Goal: Task Accomplishment & Management: Complete application form

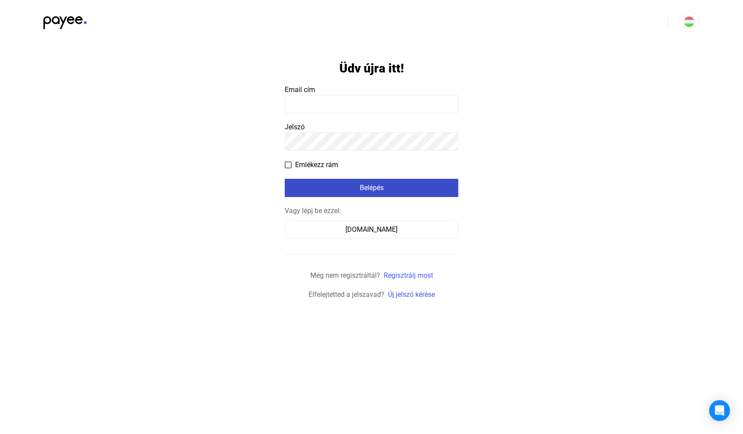
type input "**********"
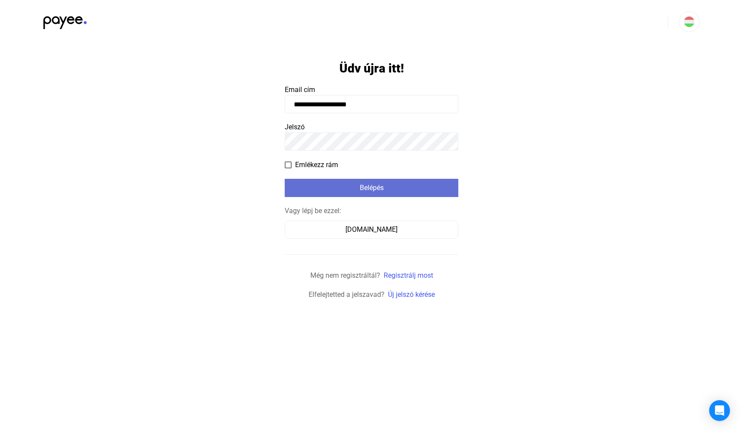
click at [392, 194] on button "Belépés" at bounding box center [372, 188] width 174 height 18
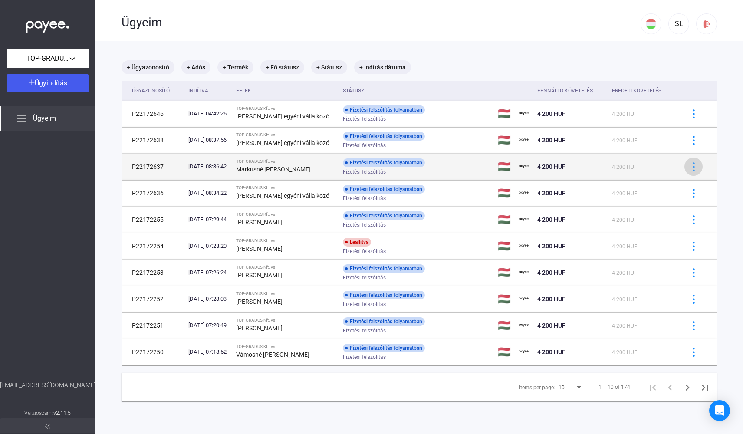
click at [689, 167] on img at bounding box center [693, 166] width 9 height 9
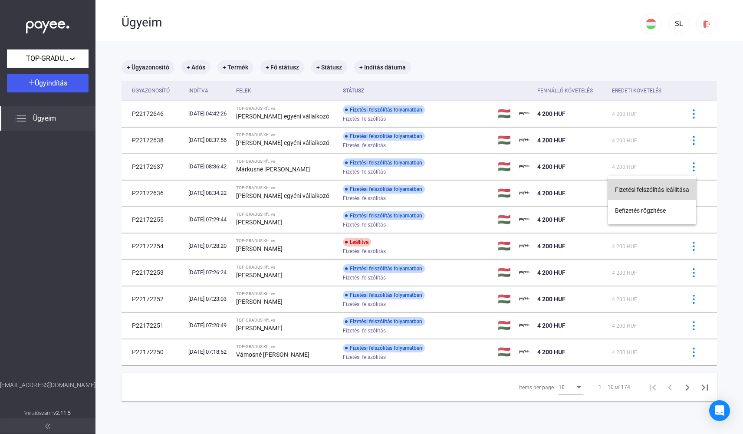
click at [668, 184] on button "Fizetési felszólítás leállítása" at bounding box center [652, 189] width 88 height 21
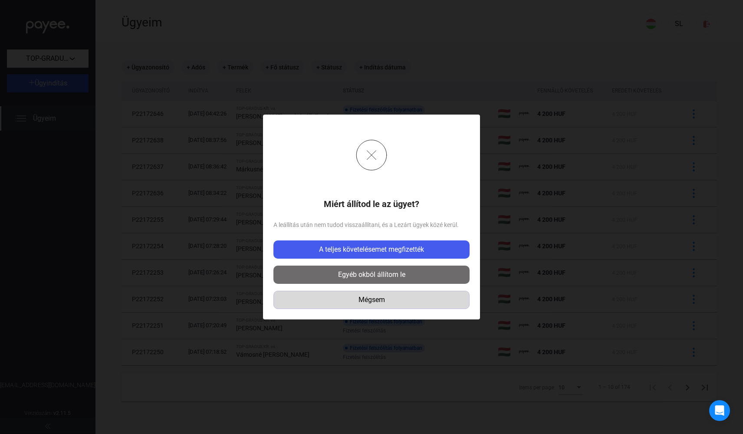
click at [385, 296] on div "Mégsem" at bounding box center [371, 300] width 190 height 10
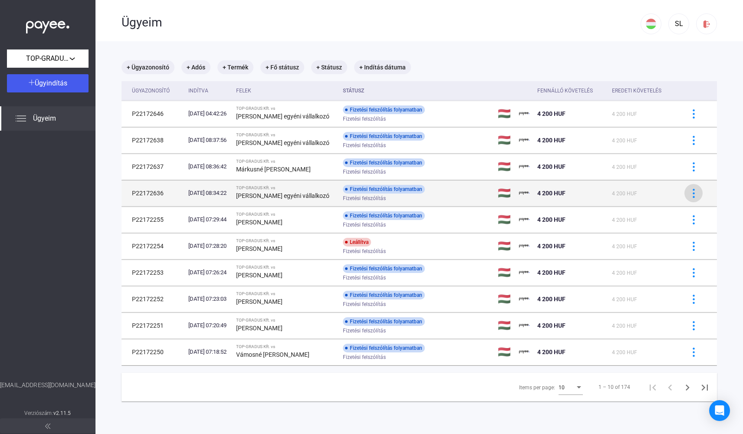
click at [689, 194] on img at bounding box center [693, 193] width 9 height 9
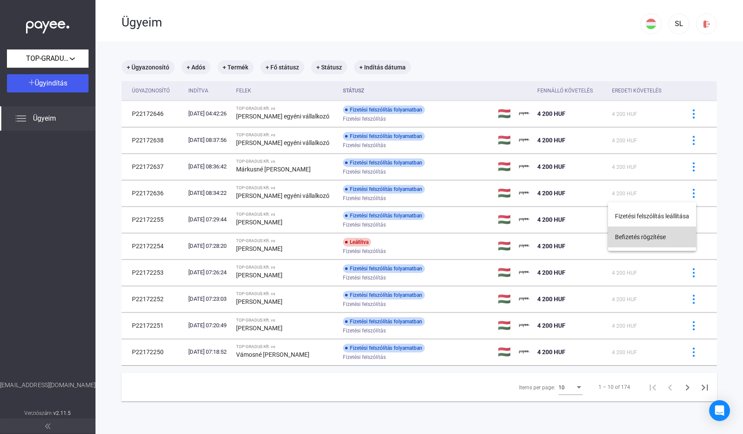
click at [660, 239] on button "Befizetés rögzítése" at bounding box center [652, 237] width 88 height 21
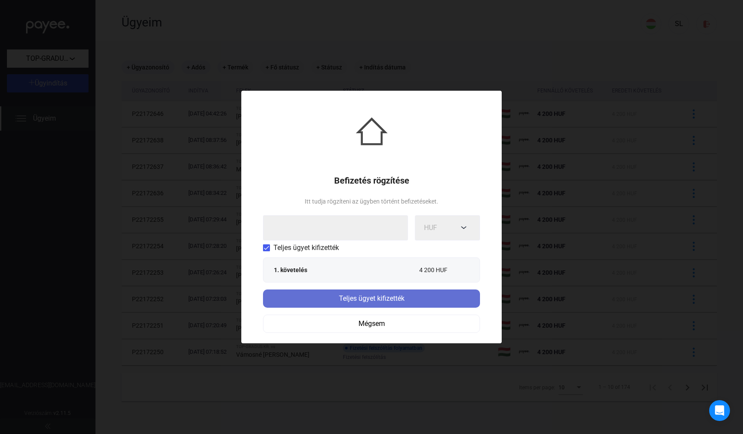
click at [367, 297] on div "Teljes ügyet kifizették" at bounding box center [372, 298] width 212 height 10
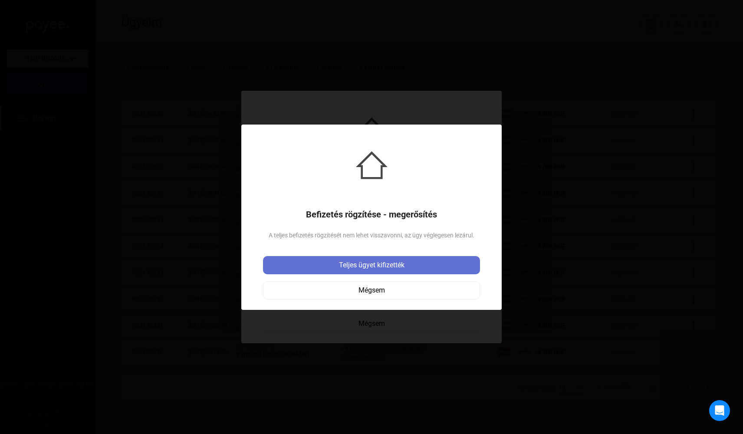
click at [366, 265] on div "Teljes ügyet kifizették" at bounding box center [372, 265] width 212 height 10
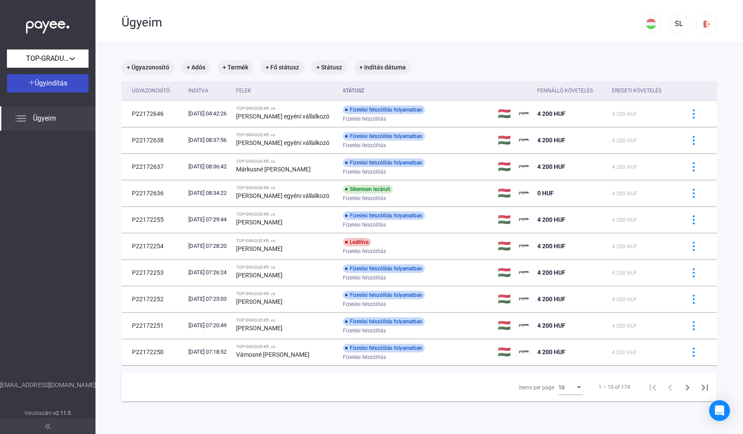
click at [62, 85] on span "Ügyindítás" at bounding box center [51, 83] width 33 height 8
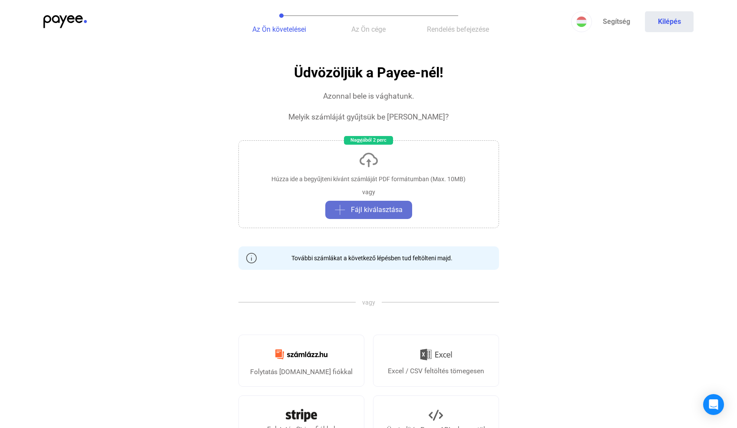
click at [361, 211] on span "Fájl kiválasztása" at bounding box center [377, 209] width 52 height 10
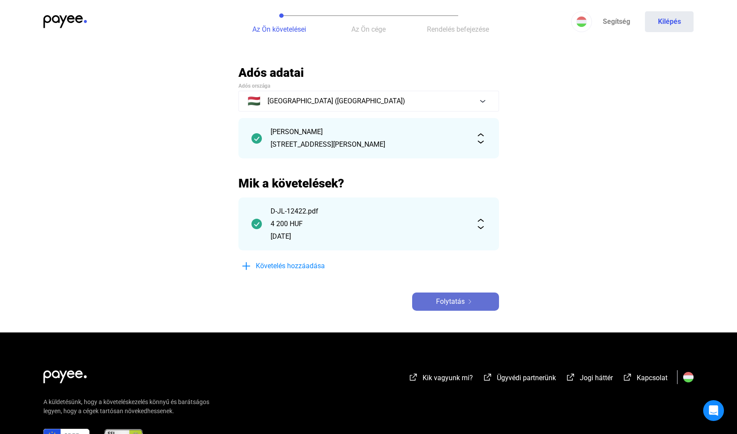
click at [461, 306] on span "Folytatás" at bounding box center [450, 301] width 29 height 10
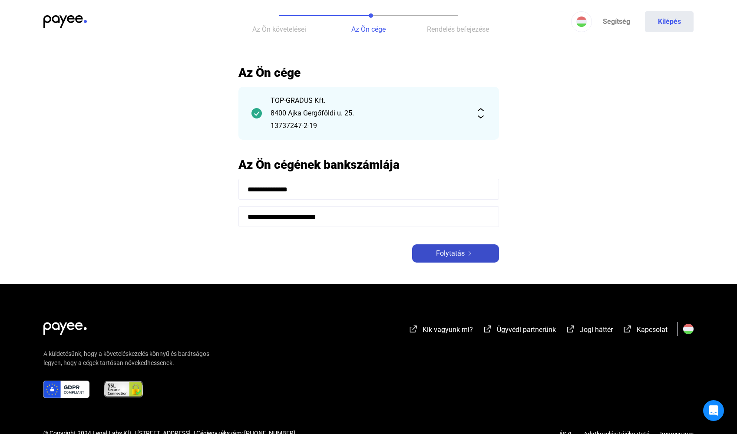
click at [447, 252] on span "Folytatás" at bounding box center [450, 253] width 29 height 10
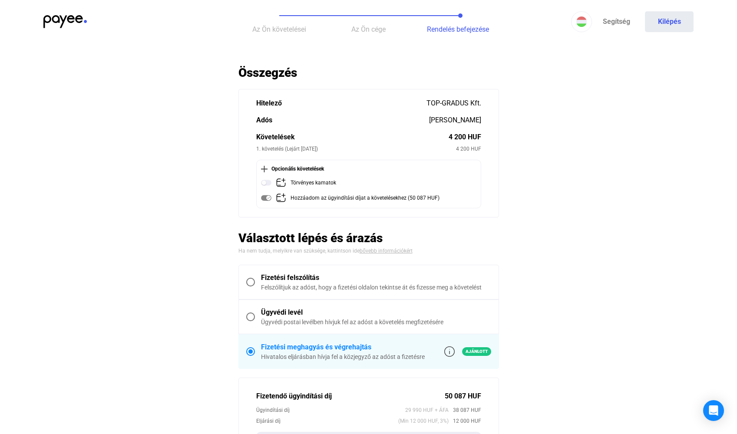
click at [247, 282] on span at bounding box center [250, 282] width 9 height 9
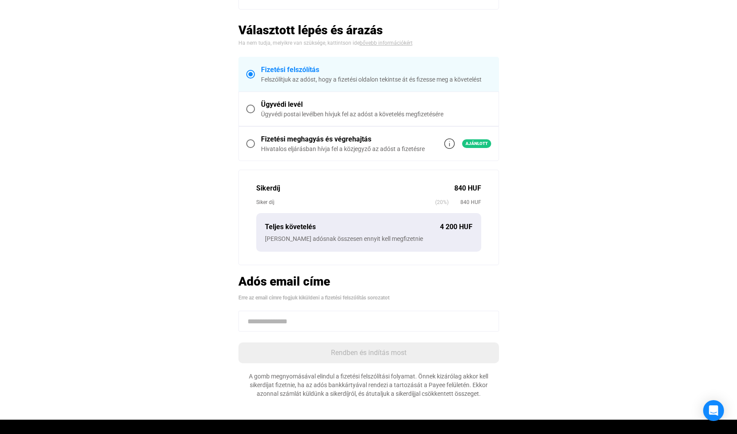
scroll to position [174, 0]
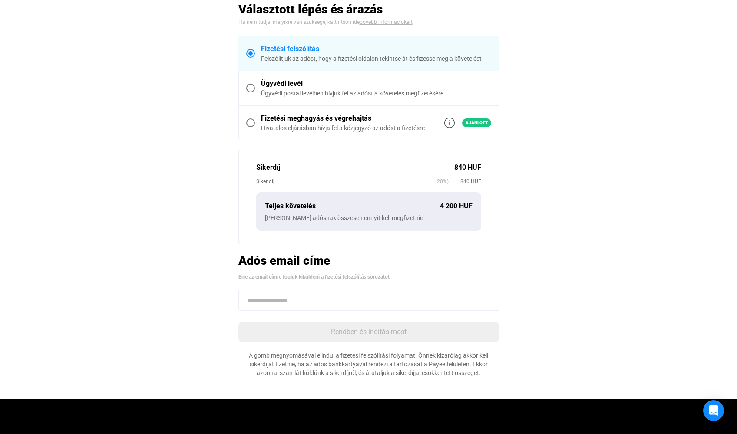
click at [276, 299] on input at bounding box center [368, 300] width 260 height 21
paste input "**********"
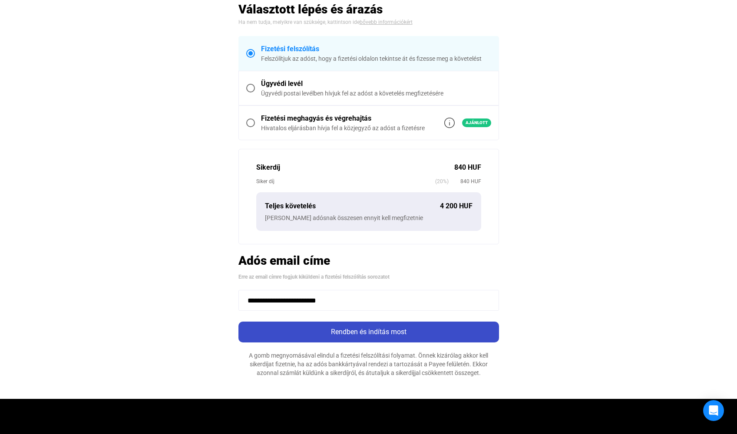
type input "**********"
click at [359, 334] on div "Rendben és indítás most" at bounding box center [368, 332] width 255 height 10
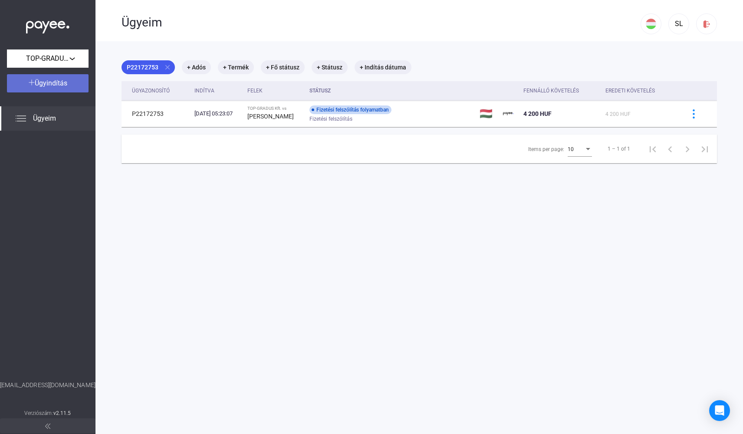
click at [48, 80] on span "Ügyindítás" at bounding box center [51, 83] width 33 height 8
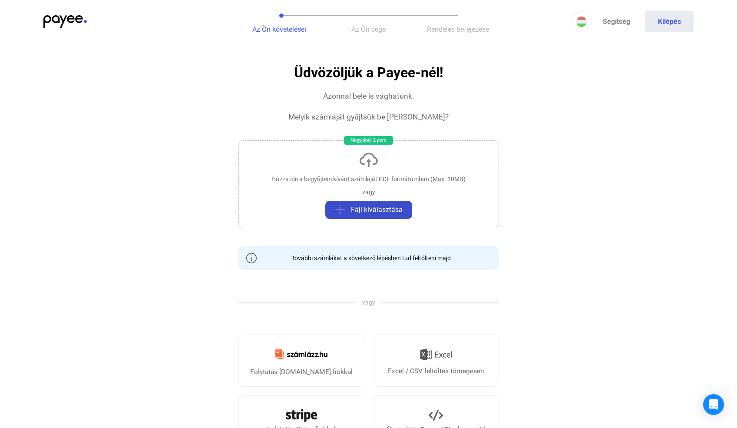
click at [391, 207] on span "Fájl kiválasztása" at bounding box center [377, 209] width 52 height 10
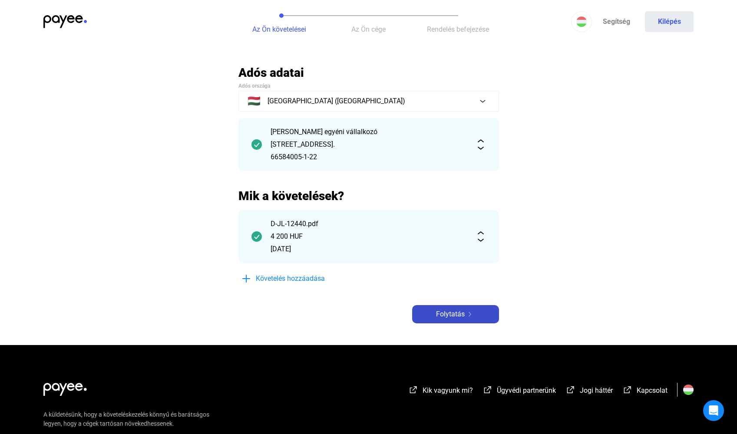
click at [452, 317] on span "Folytatás" at bounding box center [450, 314] width 29 height 10
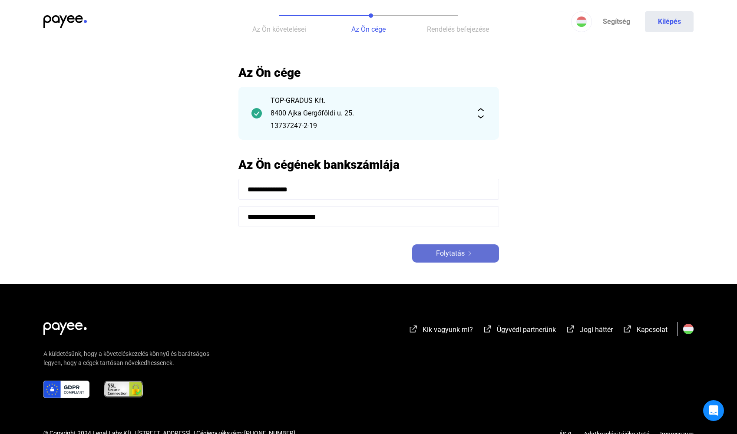
click at [466, 253] on img at bounding box center [469, 253] width 10 height 4
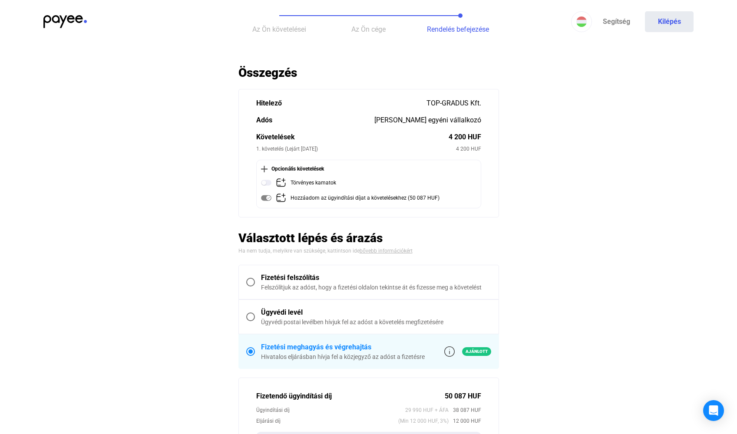
click at [248, 282] on span at bounding box center [250, 282] width 9 height 9
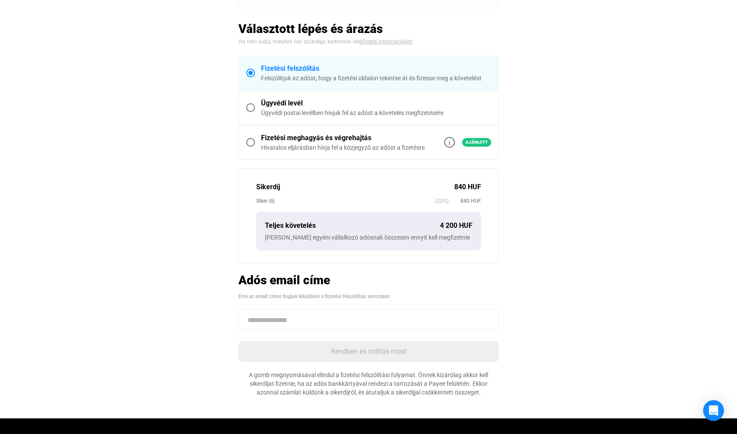
scroll to position [174, 0]
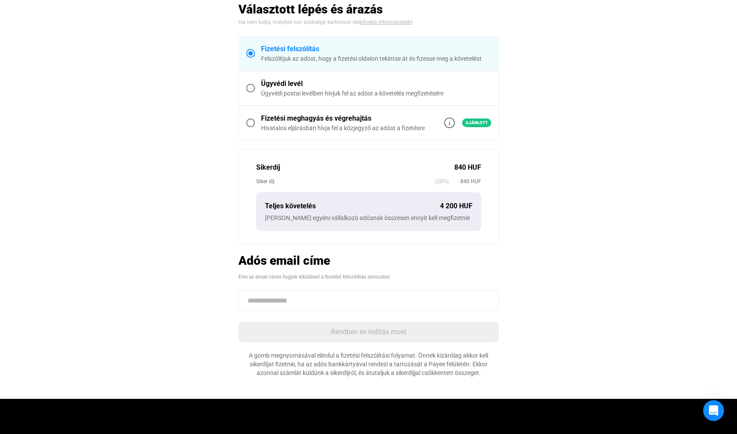
click at [277, 304] on input at bounding box center [368, 300] width 260 height 21
paste input "**********"
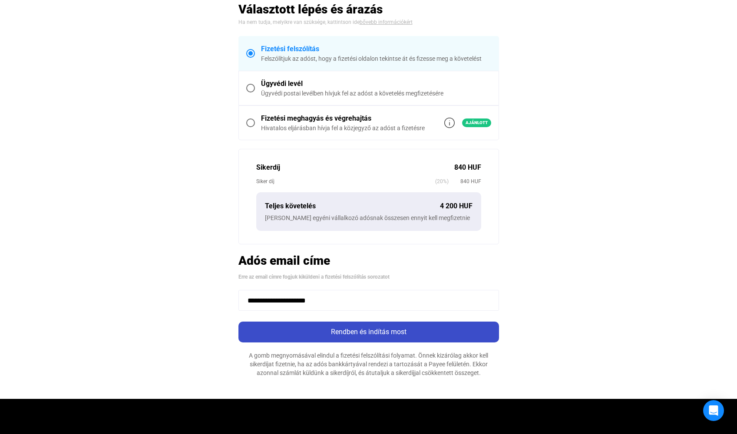
type input "**********"
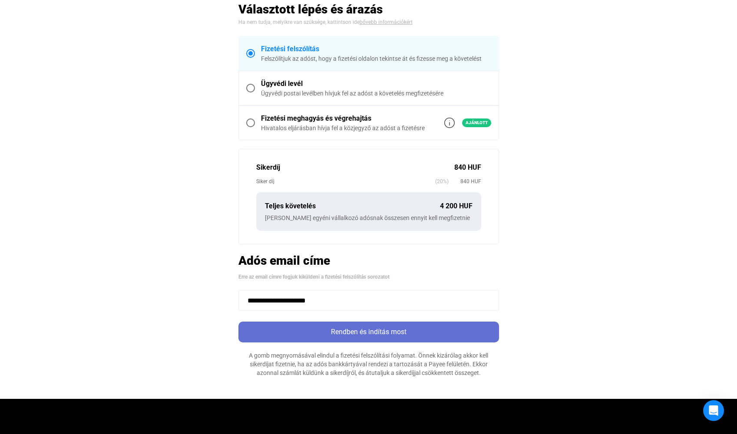
click at [375, 334] on div "Rendben és indítás most" at bounding box center [368, 332] width 255 height 10
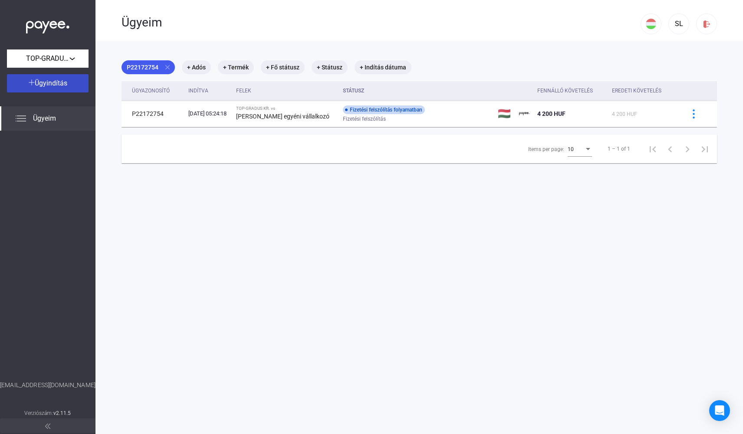
click at [69, 86] on div "Ügyindítás" at bounding box center [48, 83] width 76 height 10
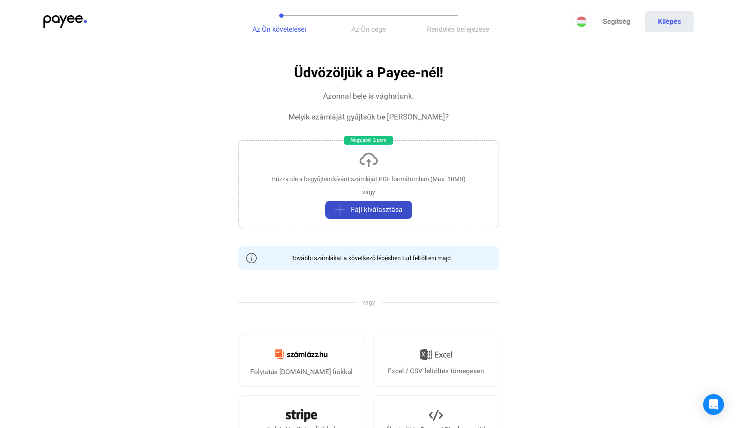
click at [382, 205] on span "Fájl kiválasztása" at bounding box center [377, 209] width 52 height 10
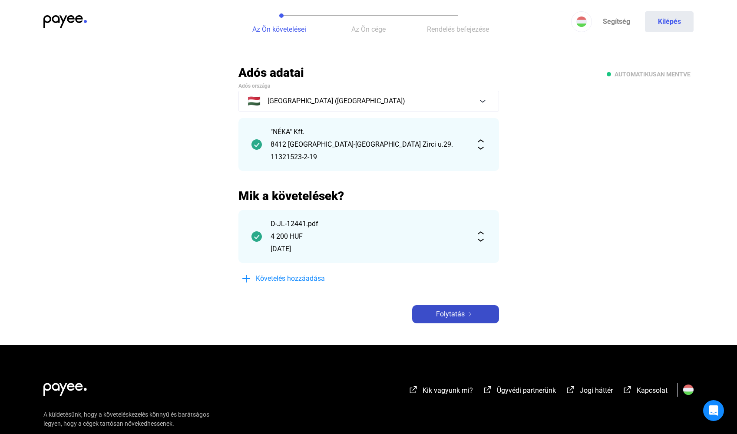
click at [467, 313] on img at bounding box center [469, 314] width 10 height 4
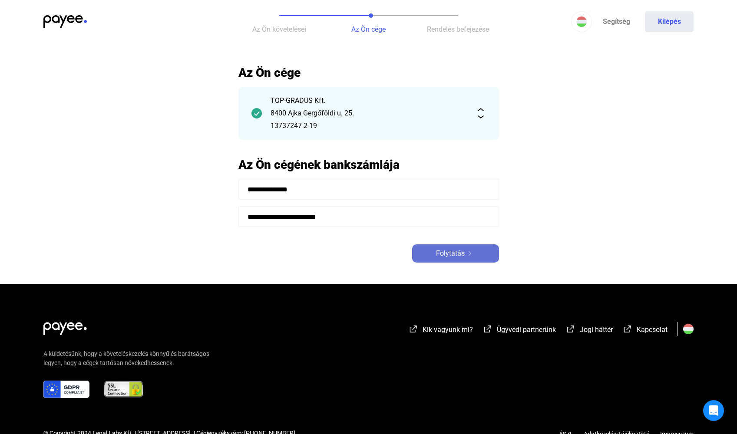
click at [448, 251] on span "Folytatás" at bounding box center [450, 253] width 29 height 10
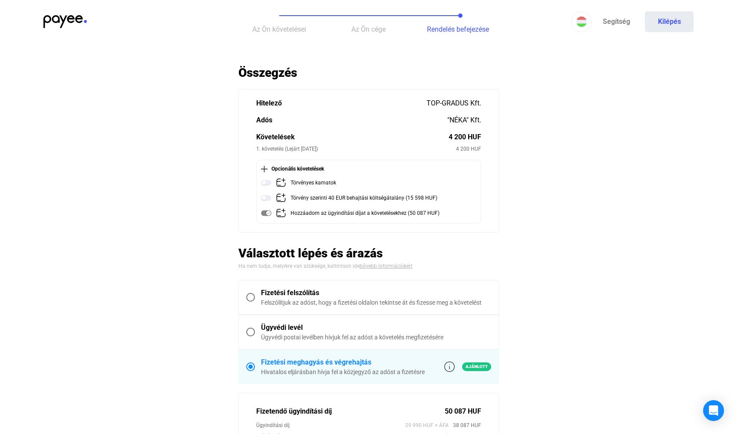
click at [251, 295] on span at bounding box center [250, 297] width 9 height 9
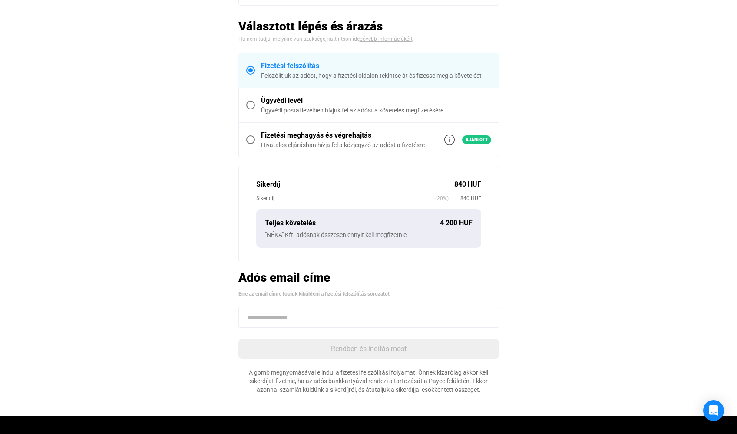
scroll to position [174, 0]
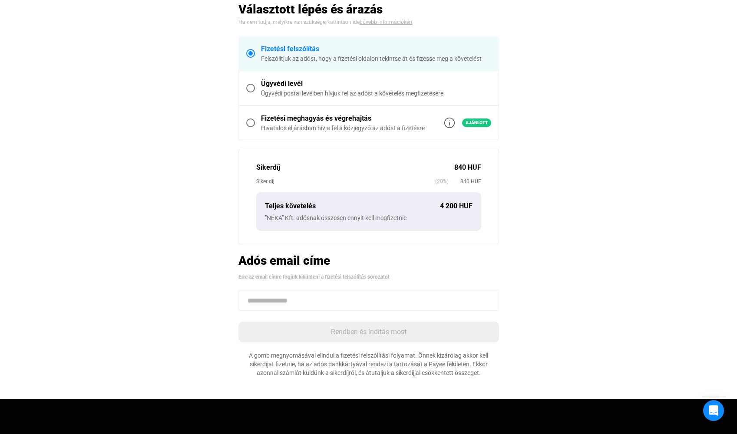
click at [279, 305] on input at bounding box center [368, 300] width 260 height 21
paste input "**********"
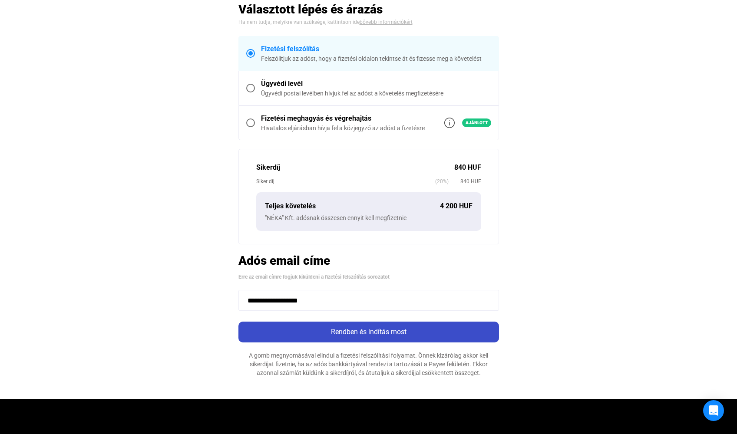
type input "**********"
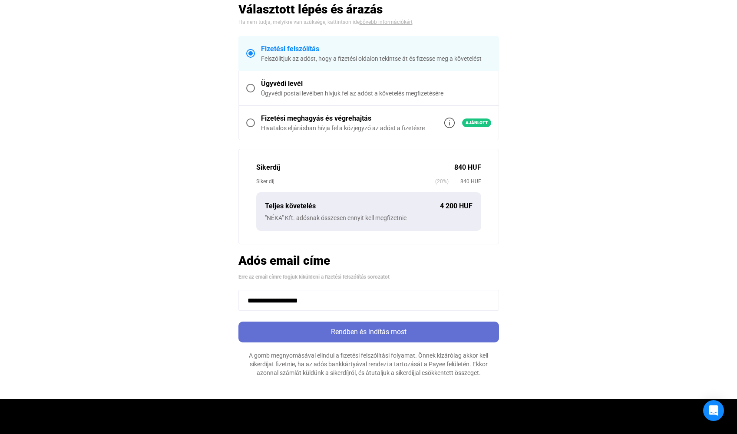
click at [376, 332] on div "Rendben és indítás most" at bounding box center [368, 332] width 255 height 10
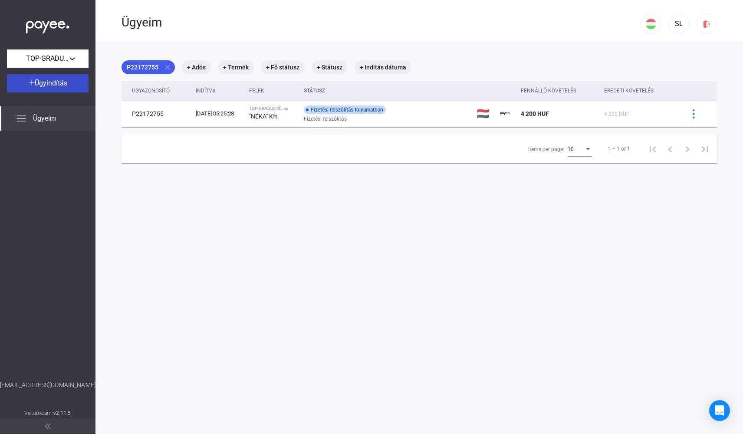
click at [40, 82] on span "Ügyindítás" at bounding box center [51, 83] width 33 height 8
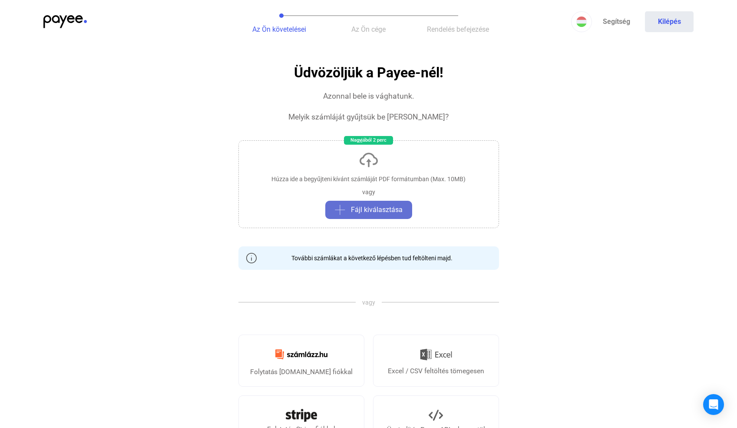
click at [404, 214] on div "Fájl kiválasztása" at bounding box center [369, 209] width 82 height 10
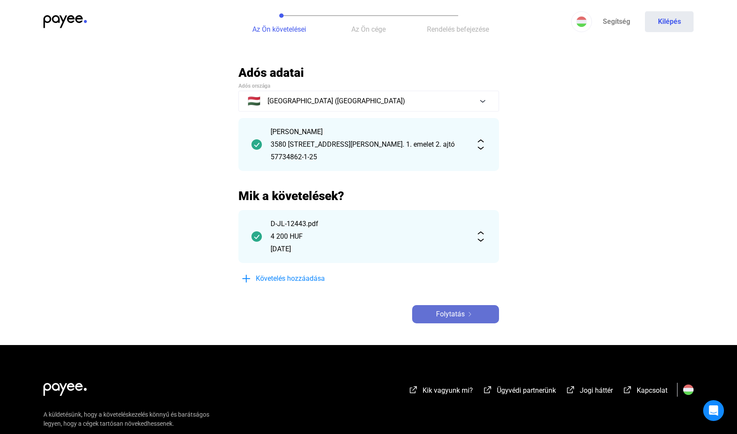
click at [449, 314] on span "Folytatás" at bounding box center [450, 314] width 29 height 10
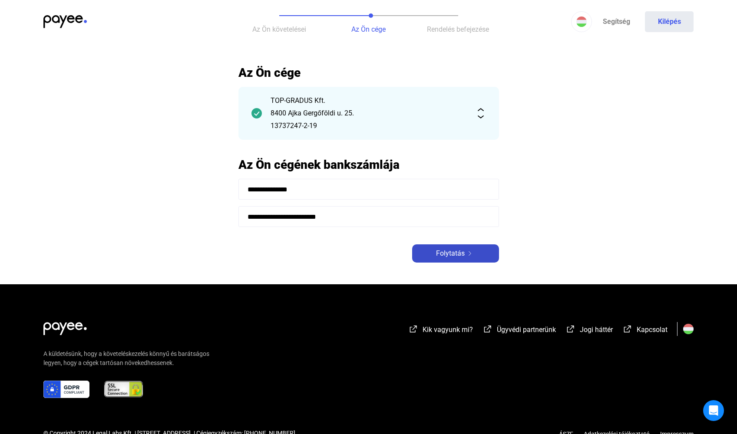
click at [469, 250] on div "Folytatás" at bounding box center [455, 253] width 82 height 10
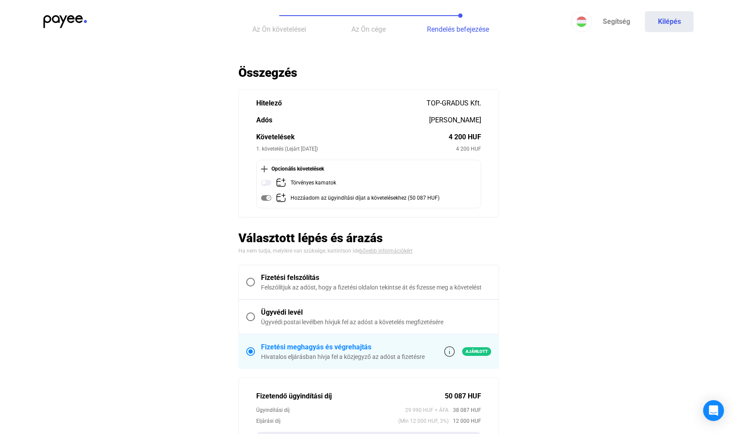
click at [252, 284] on span at bounding box center [250, 282] width 9 height 9
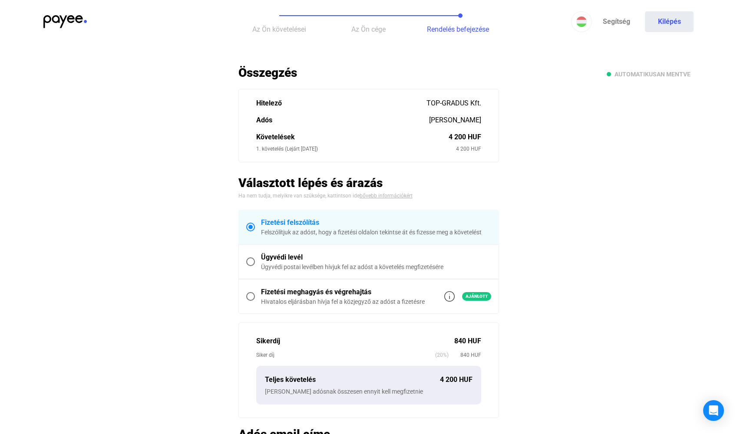
scroll to position [130, 0]
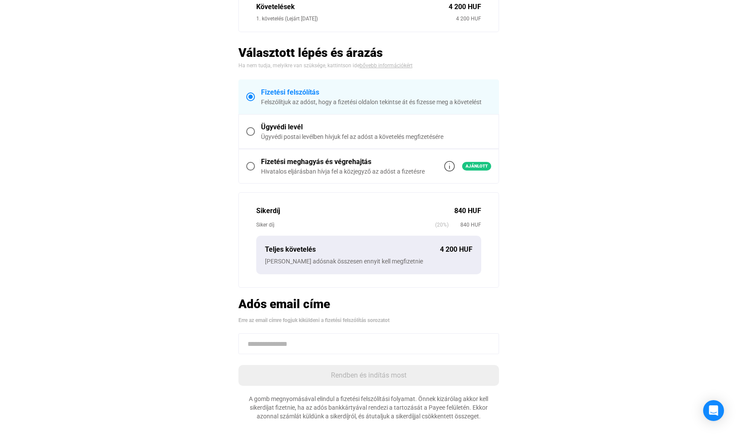
click at [300, 348] on input at bounding box center [368, 343] width 260 height 21
paste input "**********"
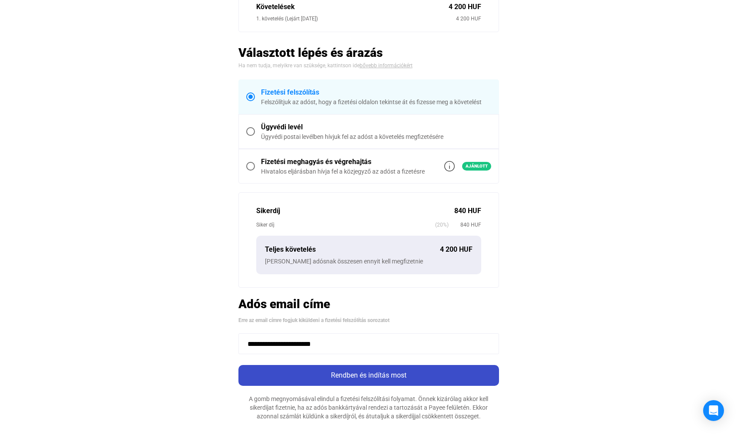
type input "**********"
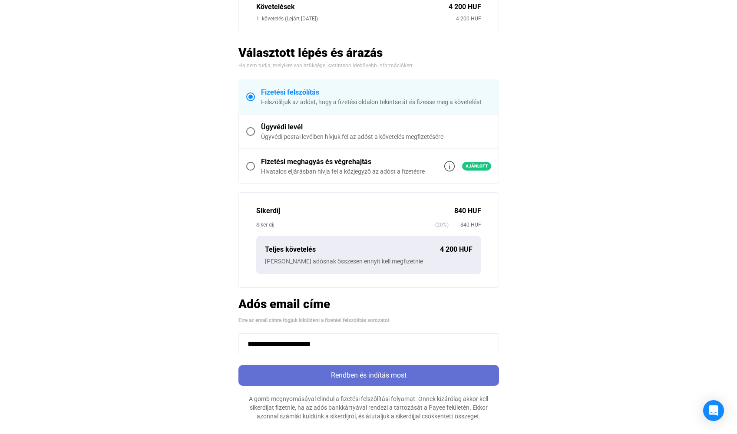
click at [410, 379] on div "Rendben és indítás most" at bounding box center [368, 375] width 255 height 10
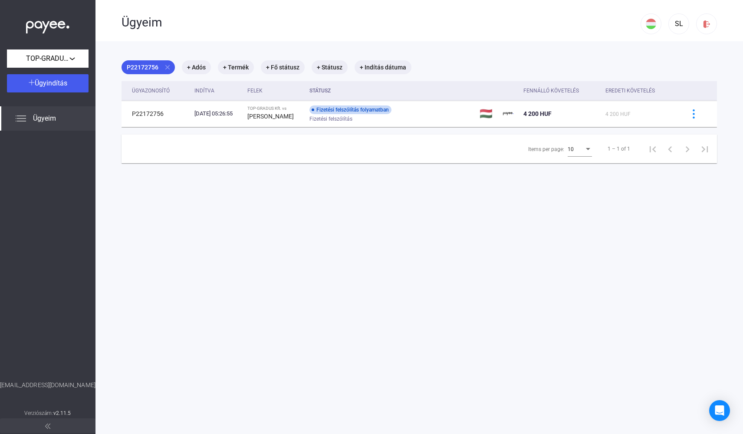
click at [49, 117] on span "Ügyeim" at bounding box center [44, 118] width 23 height 10
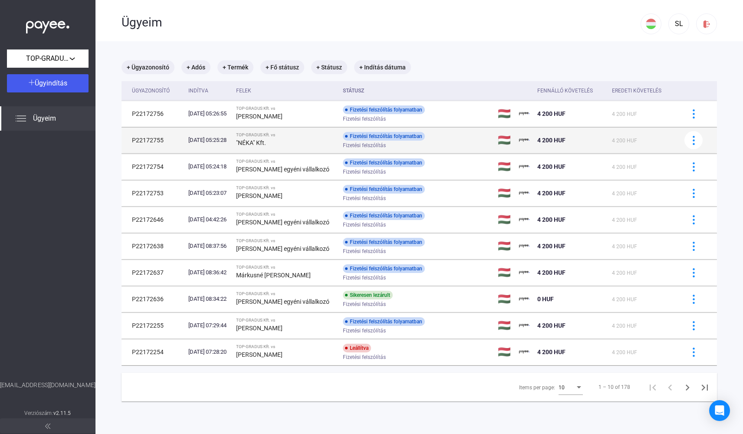
click at [299, 137] on div "TOP-GRADUS Kft. vs" at bounding box center [286, 134] width 100 height 5
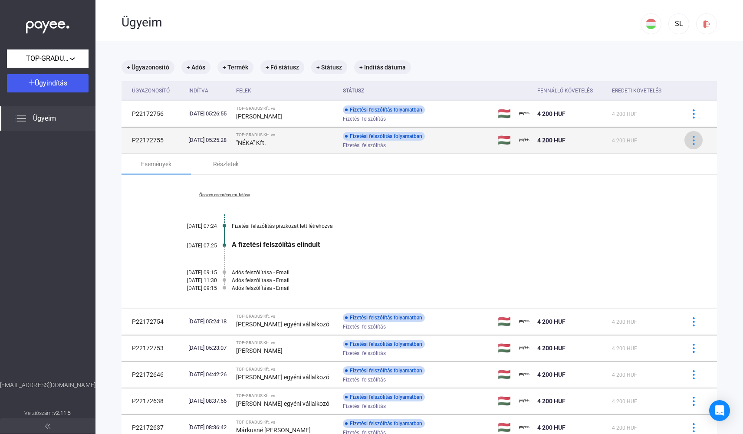
click at [691, 141] on img at bounding box center [693, 140] width 9 height 9
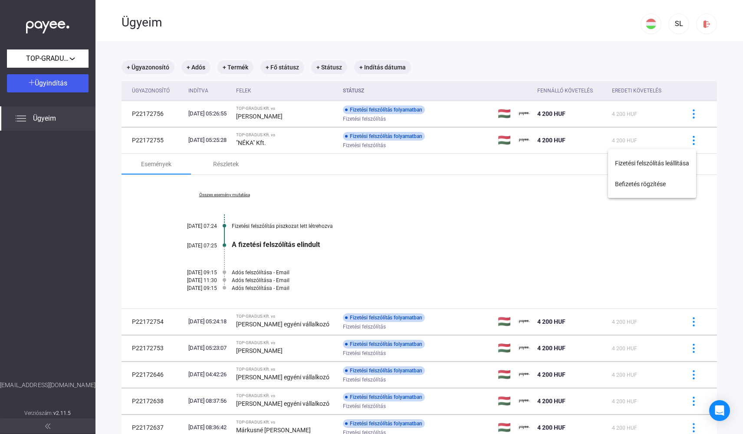
click at [479, 142] on div at bounding box center [371, 217] width 743 height 434
click at [479, 142] on div "Fizetési felszólítás" at bounding box center [412, 145] width 138 height 7
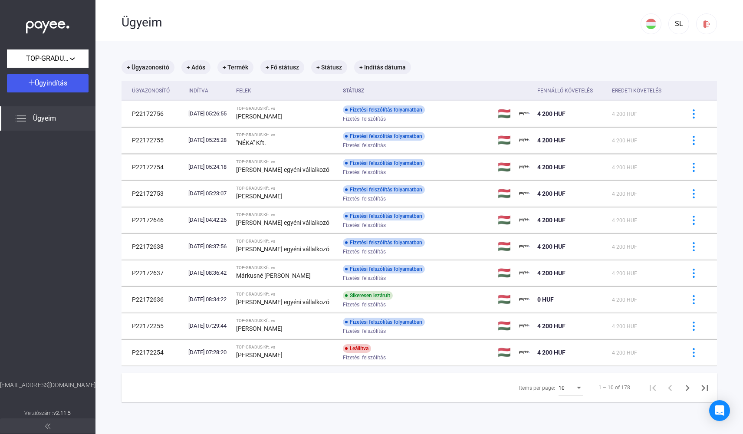
click at [479, 142] on div "Fizetési felszólítás" at bounding box center [412, 145] width 138 height 7
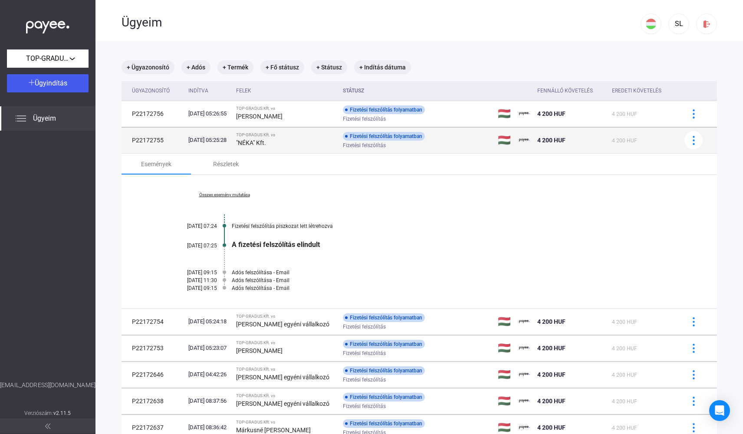
click at [153, 137] on td "P22172755" at bounding box center [153, 140] width 63 height 26
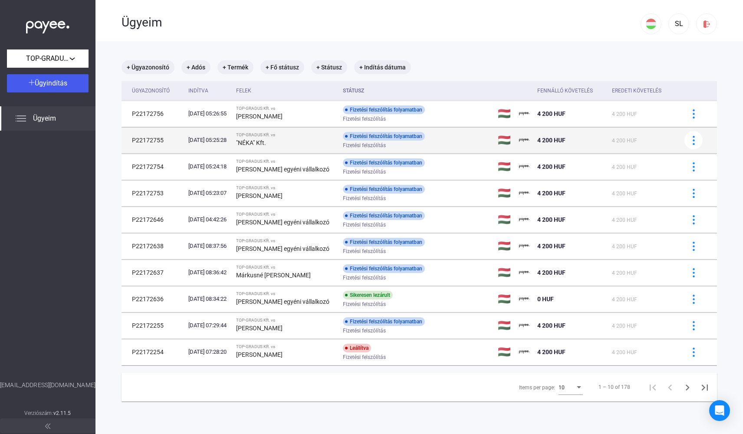
click at [565, 140] on span "4 200 HUF" at bounding box center [551, 140] width 28 height 7
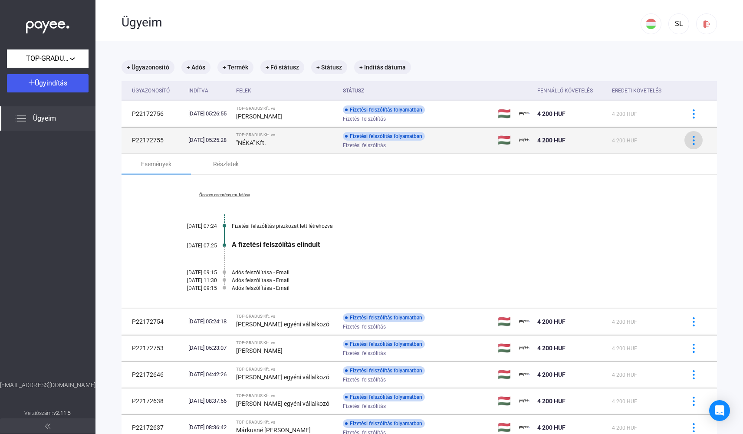
click at [689, 142] on img at bounding box center [693, 140] width 9 height 9
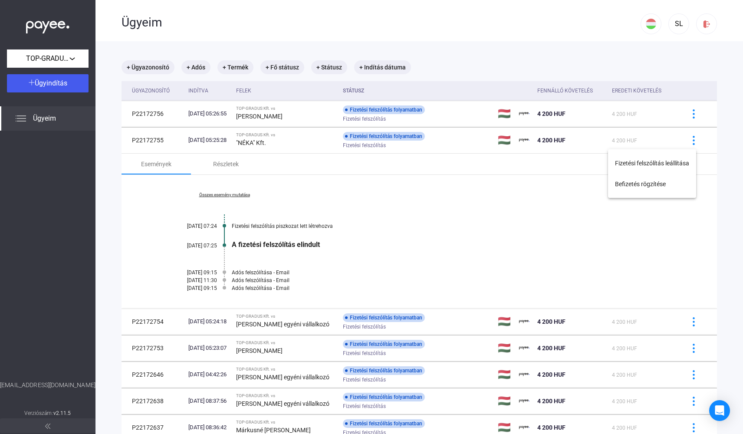
click at [229, 197] on div at bounding box center [371, 217] width 743 height 434
click at [229, 197] on link "Összes esemény mutatása" at bounding box center [224, 194] width 119 height 5
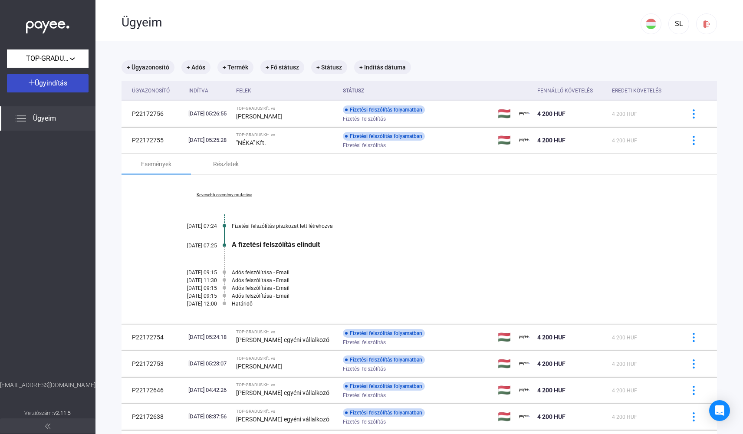
click at [49, 79] on span "Ügyindítás" at bounding box center [51, 83] width 33 height 8
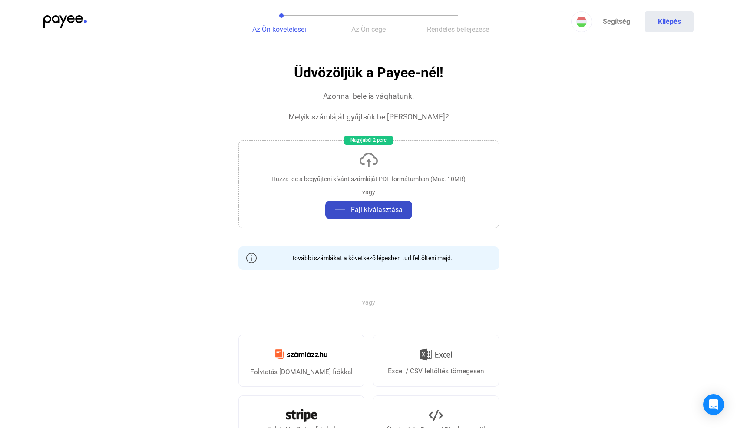
click at [370, 207] on span "Fájl kiválasztása" at bounding box center [377, 209] width 52 height 10
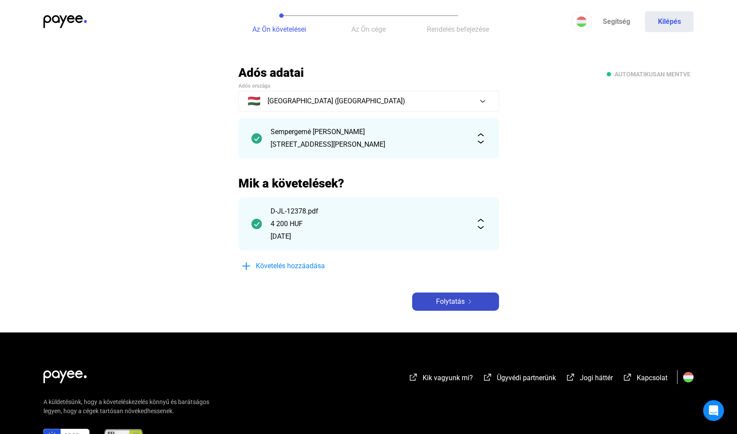
click at [448, 302] on span "Folytatás" at bounding box center [450, 301] width 29 height 10
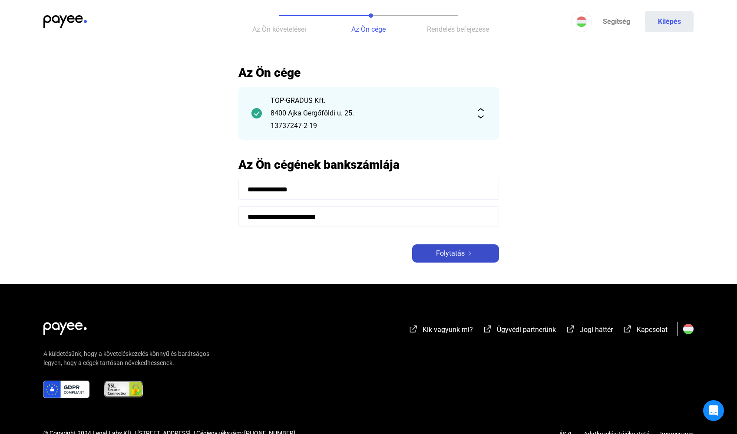
click at [463, 257] on span "Folytatás" at bounding box center [450, 253] width 29 height 10
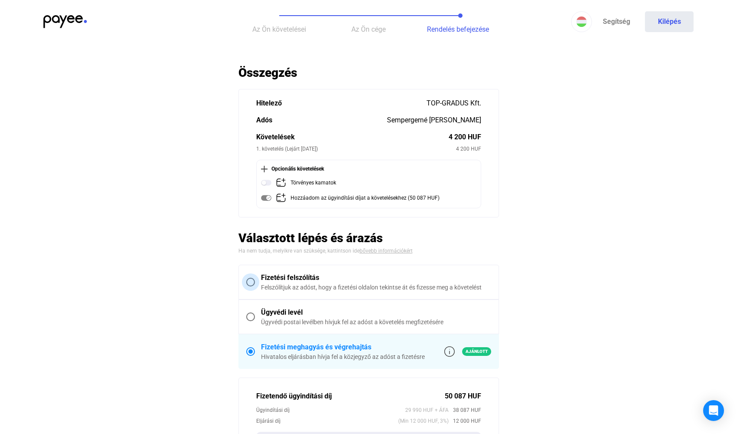
click at [252, 283] on span at bounding box center [250, 282] width 9 height 9
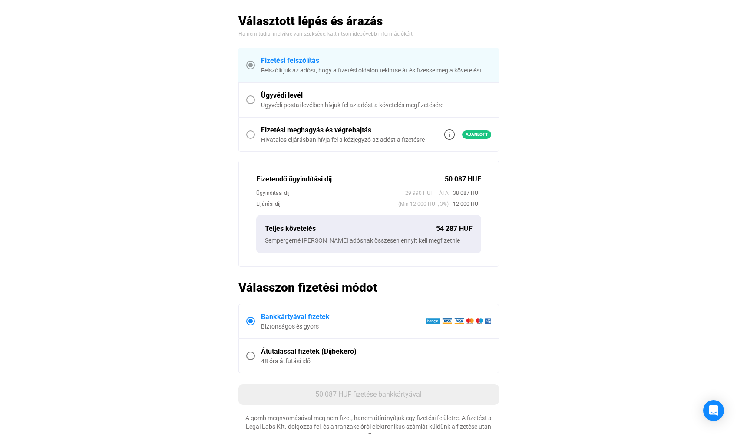
scroll to position [130, 0]
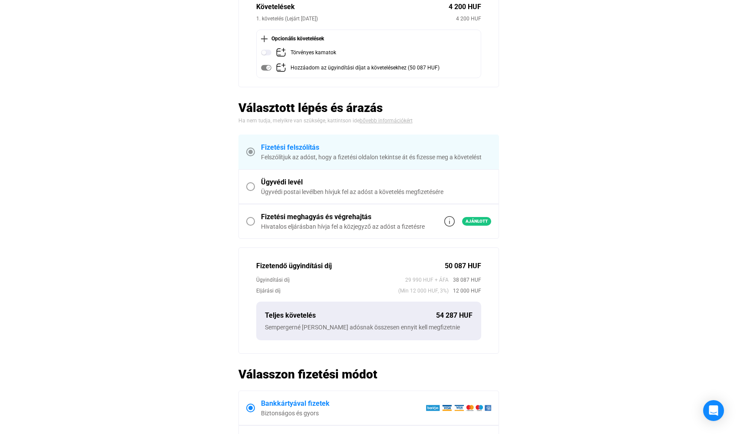
click at [250, 151] on span at bounding box center [250, 152] width 4 height 4
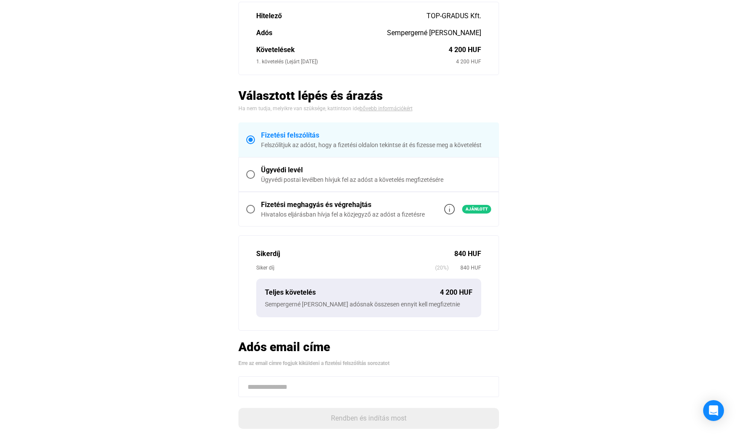
scroll to position [174, 0]
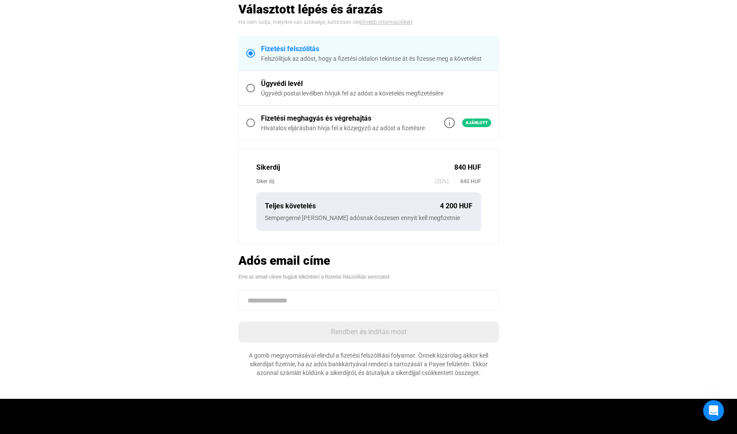
click at [285, 308] on input at bounding box center [368, 300] width 260 height 21
paste input "**********"
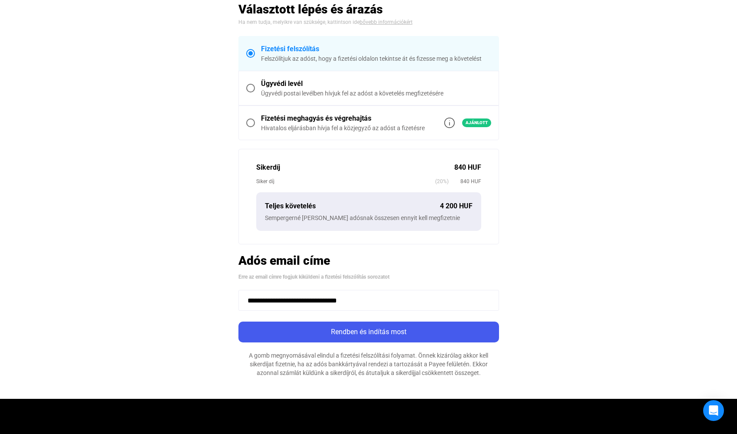
type input "**********"
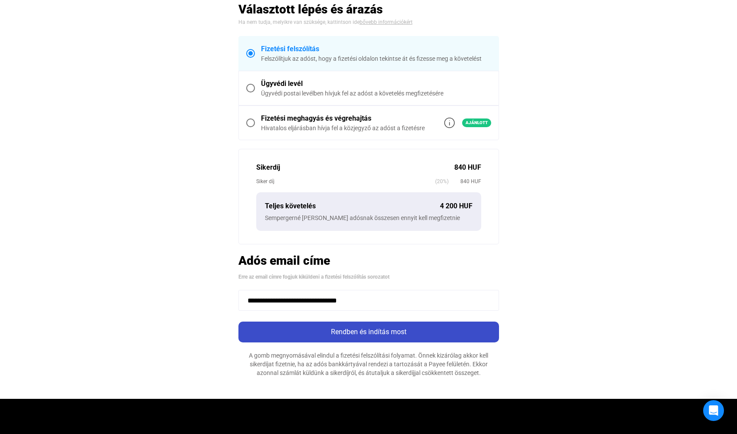
click at [376, 331] on div "Rendben és indítás most" at bounding box center [368, 332] width 255 height 10
